Goal: Find contact information: Find contact information

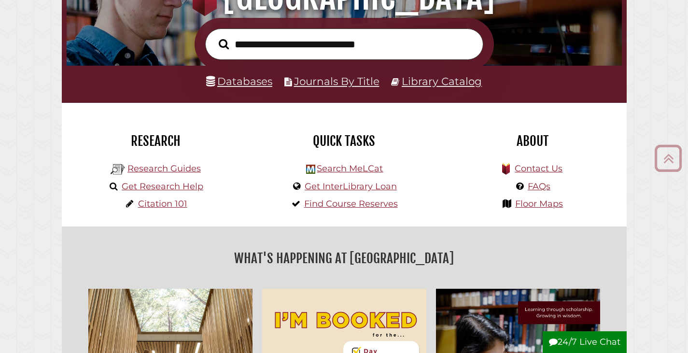
scroll to position [193, 0]
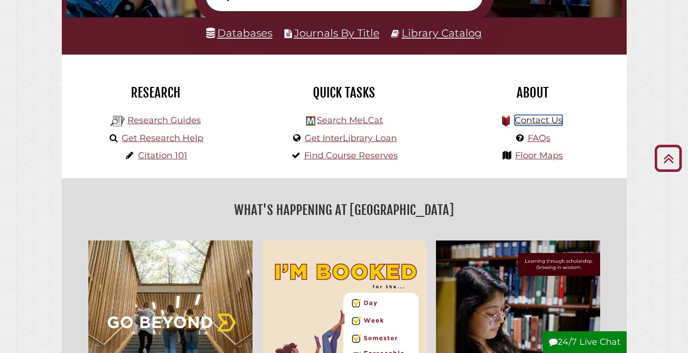
click at [532, 121] on link "Contact Us" at bounding box center [538, 120] width 48 height 11
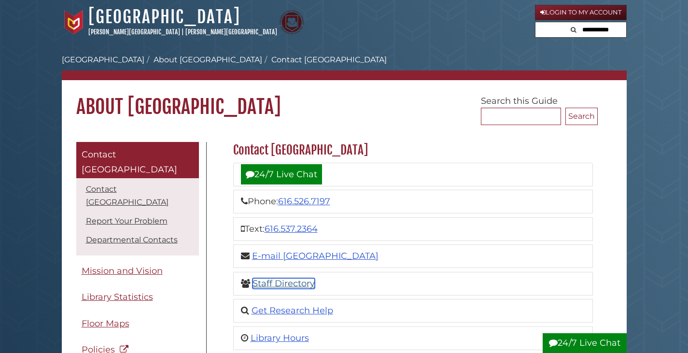
click at [261, 280] on link "Staff Directory" at bounding box center [283, 283] width 62 height 11
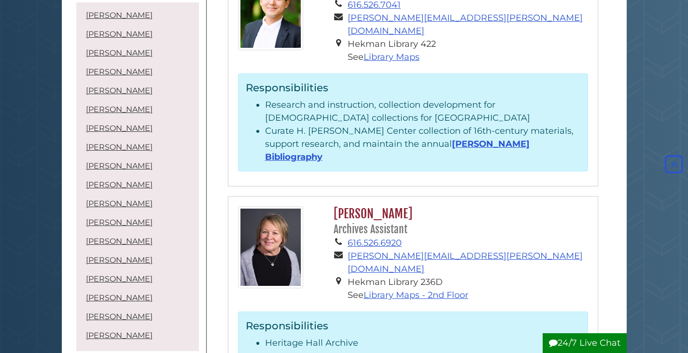
scroll to position [627, 0]
